Goal: Information Seeking & Learning: Check status

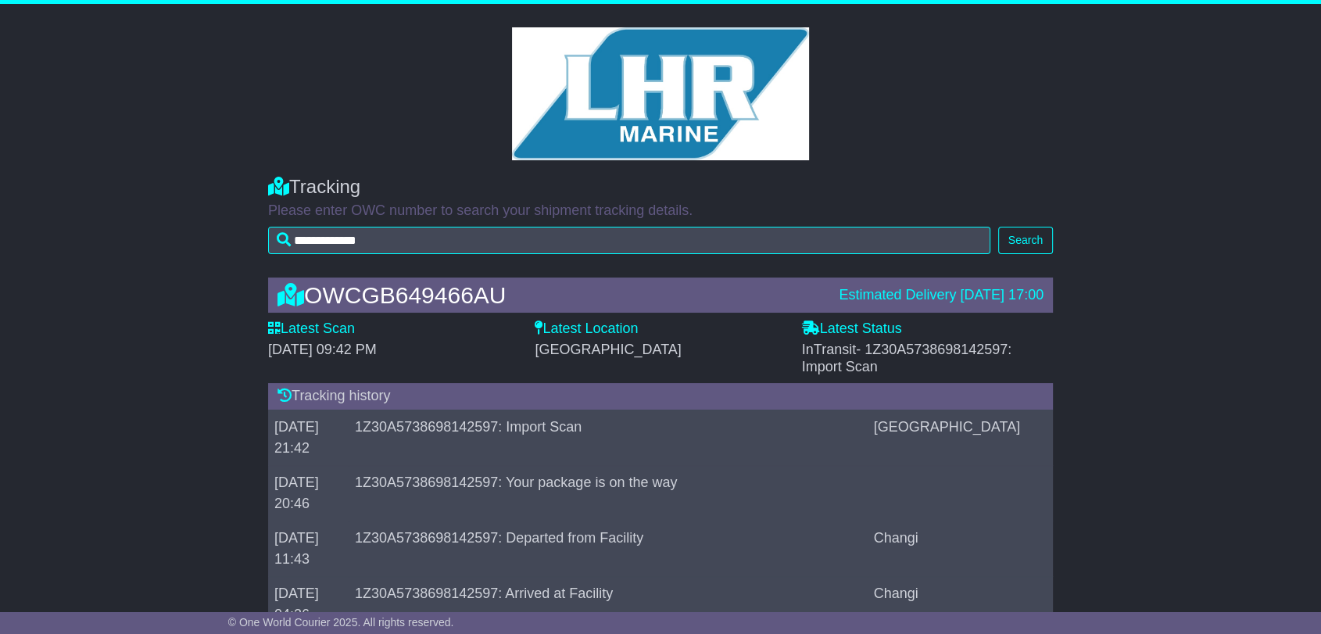
click at [967, 350] on span "- 1Z30A5738698142597: Import Scan" at bounding box center [907, 358] width 210 height 33
copy span "1Z30A5738698142597"
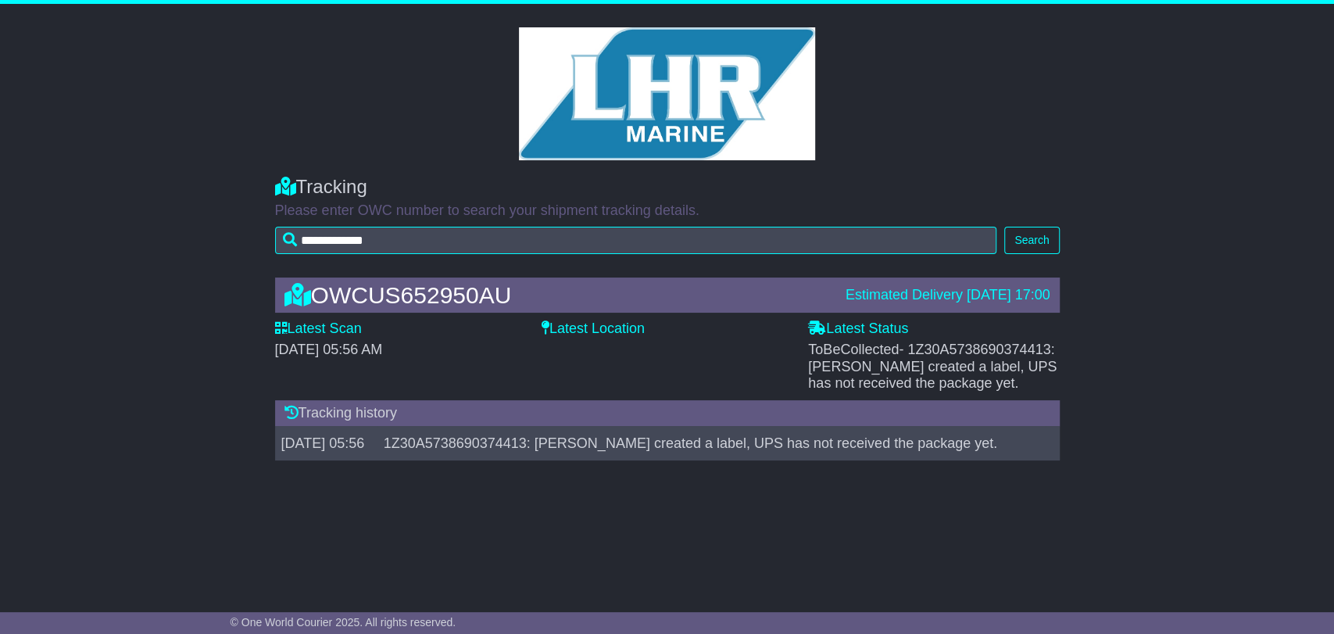
click at [964, 348] on span "- 1Z30A5738690374413: Shipper created a label, UPS has not received the package…" at bounding box center [932, 366] width 249 height 49
copy span "1Z30A5738690374413"
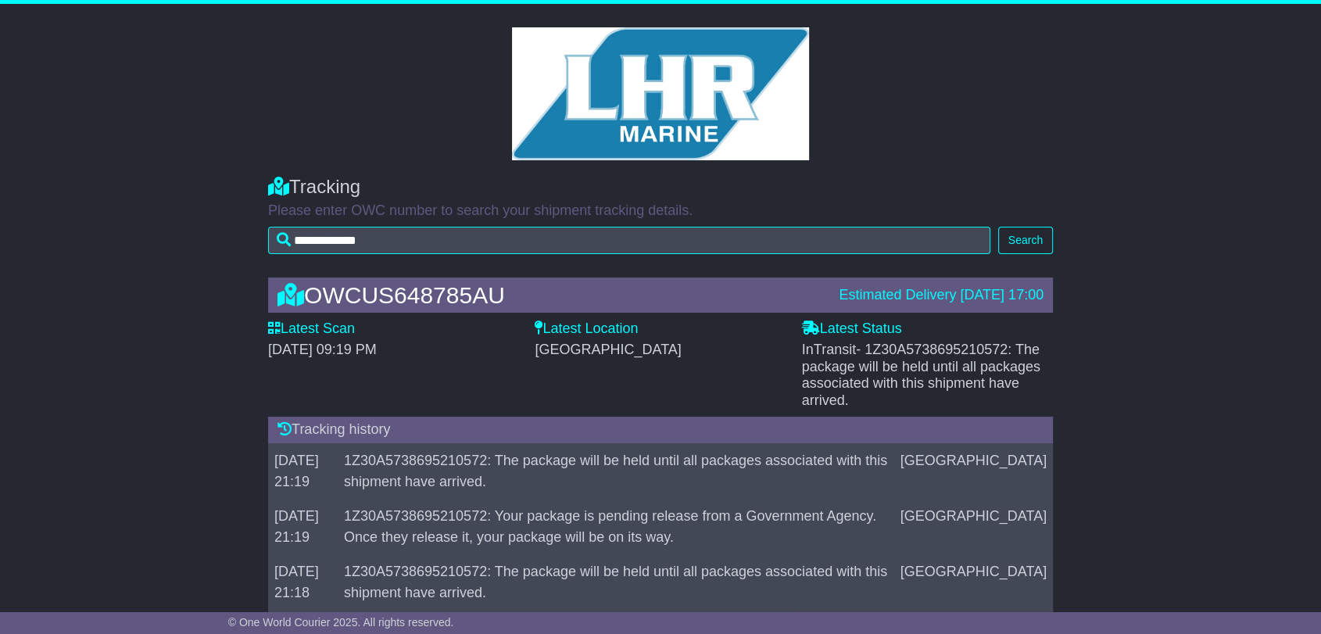
click at [921, 345] on span "- 1Z30A5738695210572: The package will be held until all packages associated wi…" at bounding box center [921, 375] width 238 height 66
copy span "1Z30A5738695210572"
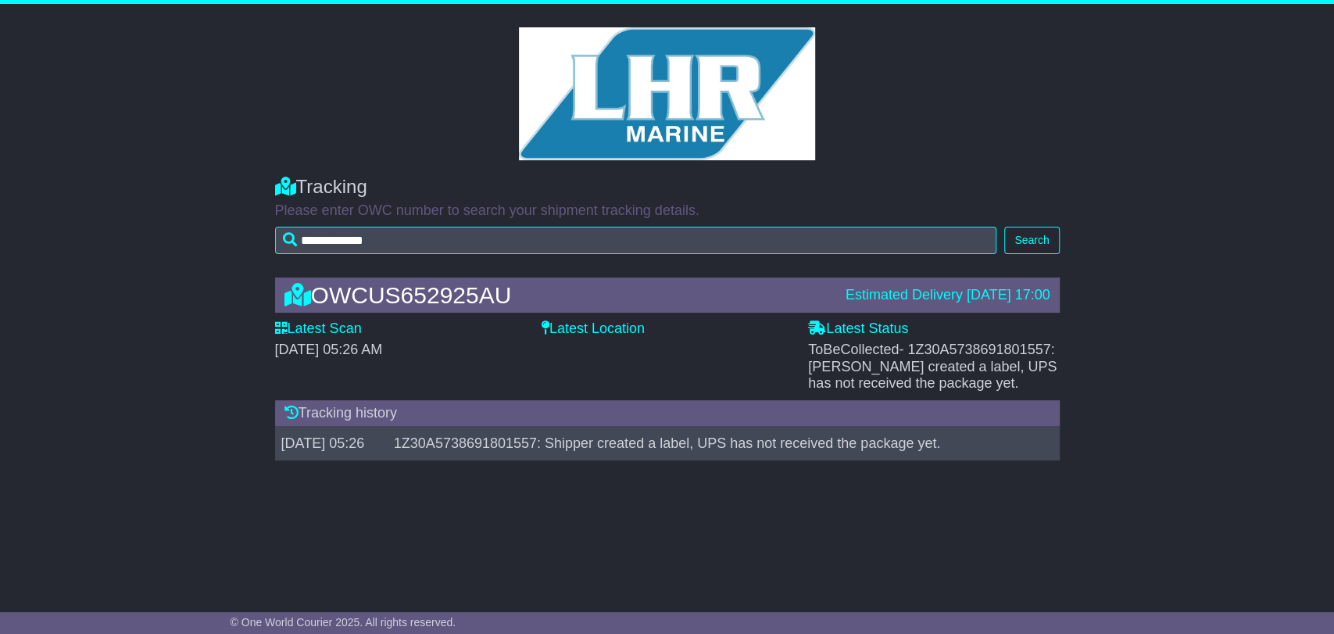
click at [1019, 352] on span "- 1Z30A5738691801557: [PERSON_NAME] created a label, UPS has not received the p…" at bounding box center [932, 366] width 249 height 49
click at [1019, 352] on span "- 1Z30A5738691801557: Shipper created a label, UPS has not received the package…" at bounding box center [932, 366] width 249 height 49
copy span "1Z30A5738691801557"
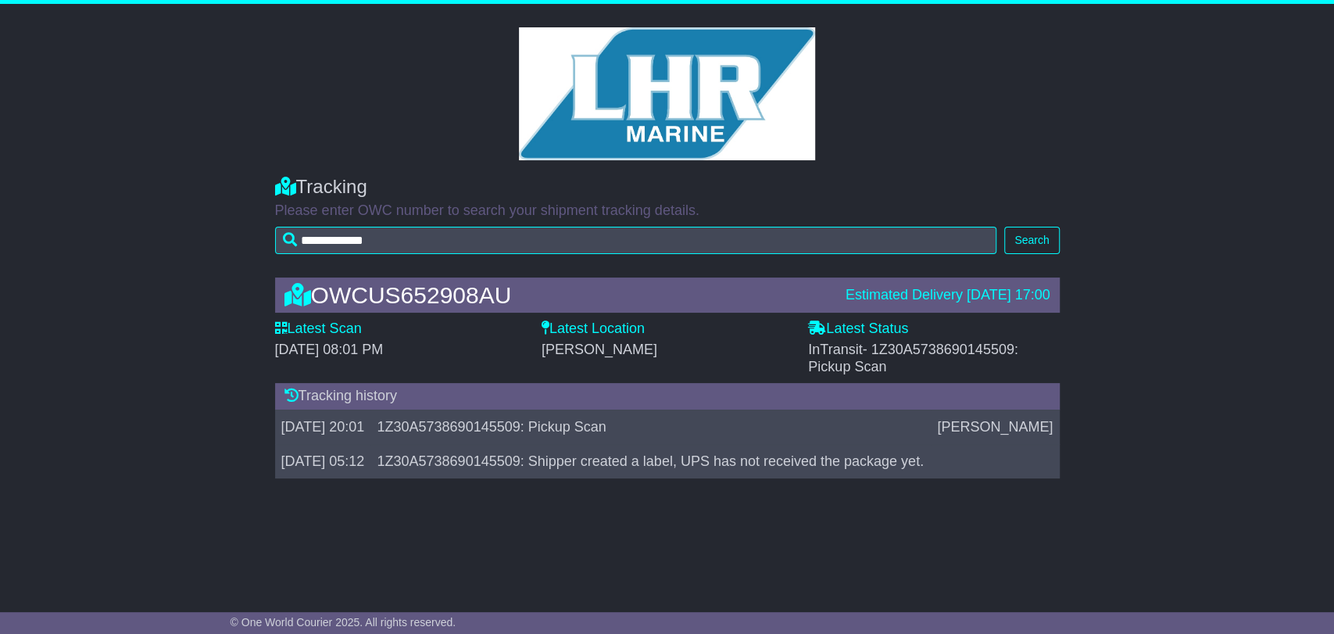
click at [953, 349] on span "- 1Z30A5738690145509: Pickup Scan" at bounding box center [913, 358] width 210 height 33
copy span "1Z30A5738690145509"
